Goal: Use online tool/utility: Utilize a website feature to perform a specific function

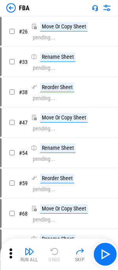
click at [103, 10] on img at bounding box center [106, 7] width 9 height 9
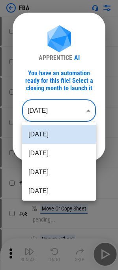
click at [62, 116] on body "FBA # 26 Move Or Copy Sheet pending... # 33 Rename Sheet pending... # 38 Reorde…" at bounding box center [59, 135] width 118 height 270
click at [49, 174] on li "Jul 2025" at bounding box center [59, 172] width 74 height 19
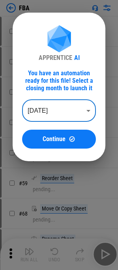
click at [52, 110] on body "FBA # 26 Move Or Copy Sheet pending... # 33 Rename Sheet pending... # 38 Reorde…" at bounding box center [59, 135] width 118 height 270
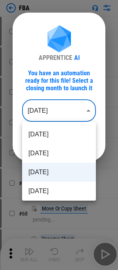
click at [47, 190] on li "[DATE]" at bounding box center [59, 191] width 74 height 19
type input "********"
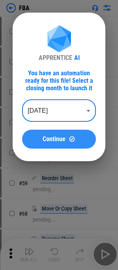
click at [61, 138] on span "Continue" at bounding box center [54, 139] width 23 height 6
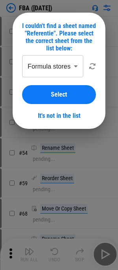
click at [55, 82] on div "**********" at bounding box center [59, 87] width 74 height 64
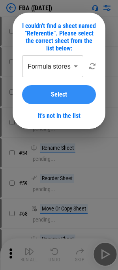
click at [53, 88] on button "Select" at bounding box center [59, 94] width 74 height 19
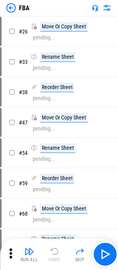
click at [13, 256] on icon at bounding box center [11, 254] width 12 height 12
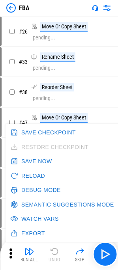
click at [35, 189] on button "Debug Mode" at bounding box center [36, 190] width 55 height 15
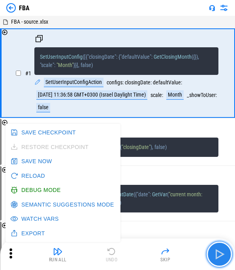
click at [123, 259] on img "button" at bounding box center [219, 254] width 13 height 13
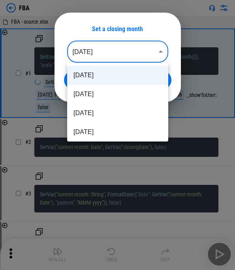
click at [123, 51] on body "FBA FBA - source.xlsx # 1 SetUserInputConfig ( [ { "closingDate" : { "defaultVa…" at bounding box center [117, 135] width 235 height 270
click at [91, 123] on li "Jun 2025" at bounding box center [117, 132] width 101 height 19
type input "********"
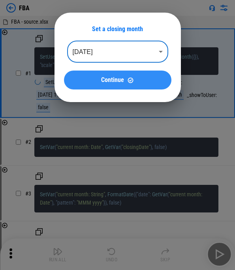
click at [120, 83] on span "Continue" at bounding box center [112, 80] width 23 height 6
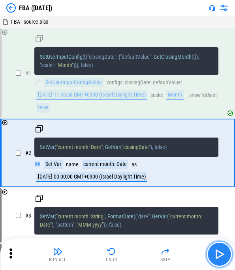
click at [123, 258] on img "button" at bounding box center [219, 254] width 13 height 13
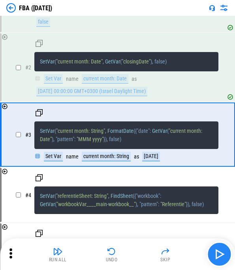
scroll to position [86, 0]
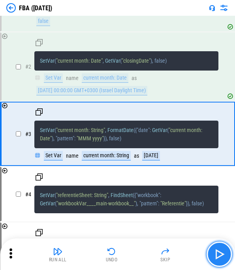
click at [123, 258] on img "button" at bounding box center [219, 254] width 13 height 13
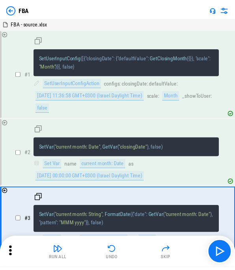
scroll to position [86, 0]
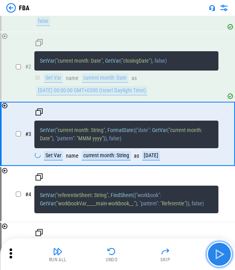
click at [216, 256] on img "button" at bounding box center [219, 254] width 13 height 13
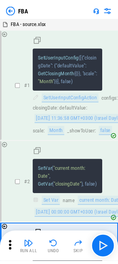
scroll to position [189, 0]
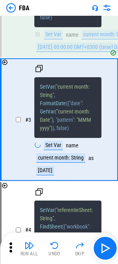
click at [14, 8] on img at bounding box center [10, 7] width 9 height 9
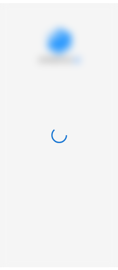
scroll to position [0, 0]
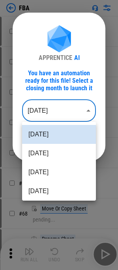
click at [51, 108] on body "FBA # 26 Move Or Copy Sheet pending... # 33 Rename Sheet pending... # 38 Reorde…" at bounding box center [59, 135] width 118 height 270
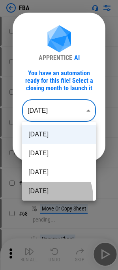
click at [48, 197] on li "[DATE]" at bounding box center [59, 191] width 74 height 19
type input "********"
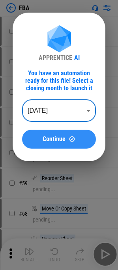
click at [62, 145] on button "Continue" at bounding box center [59, 139] width 74 height 19
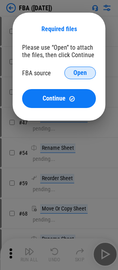
click at [74, 65] on div "Please use “Open” to attach the files, then click Continue FBA source Open Cont…" at bounding box center [59, 76] width 74 height 64
click at [75, 67] on button "Open" at bounding box center [80, 73] width 32 height 13
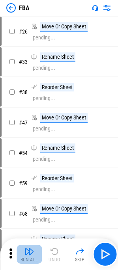
click at [34, 253] on button "Run All" at bounding box center [29, 254] width 25 height 19
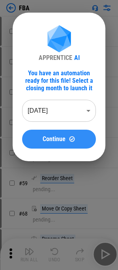
click at [55, 134] on button "Continue" at bounding box center [59, 139] width 74 height 19
